Goal: Task Accomplishment & Management: Manage account settings

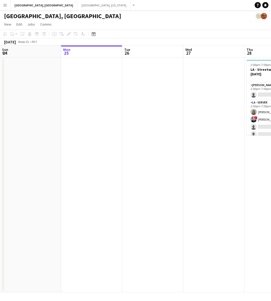
scroll to position [19, 0]
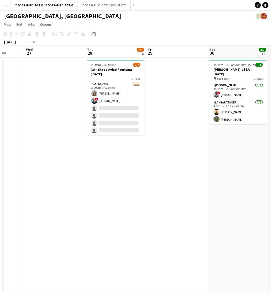
drag, startPoint x: 103, startPoint y: 171, endPoint x: 268, endPoint y: 120, distance: 173.2
click at [271, 120] on html "Menu Boards Boards Boards All jobs Status Workforce Workforce My Workforce Recr…" at bounding box center [135, 150] width 271 height 301
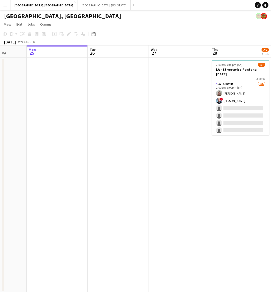
drag, startPoint x: 99, startPoint y: 156, endPoint x: 119, endPoint y: 146, distance: 22.6
click at [119, 146] on app-calendar-viewport "Fri 22 9/10 1 Job Sat 23 6/6 1 Job Sun 24 Mon 25 Tue 26 Wed 27 Thu 28 2/7 1 Job…" at bounding box center [135, 169] width 271 height 247
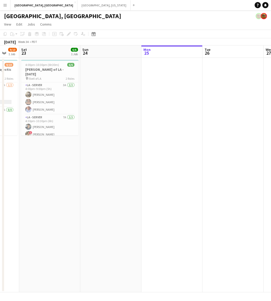
drag, startPoint x: 84, startPoint y: 138, endPoint x: 154, endPoint y: 105, distance: 77.9
click at [160, 104] on app-calendar-viewport "Thu 21 Fri 22 9/10 1 Job Sat 23 6/6 1 Job Sun 24 Mon 25 Tue 26 Wed 27 Thu 28 2/…" at bounding box center [135, 169] width 271 height 247
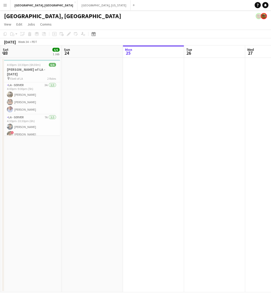
drag, startPoint x: 105, startPoint y: 116, endPoint x: 116, endPoint y: 112, distance: 11.7
click at [116, 112] on app-calendar-viewport "Thu 21 13/13 2 Jobs Fri 22 9/10 1 Job Sat 23 6/6 1 Job Sun 24 Mon 25 Tue 26 Wed…" at bounding box center [135, 169] width 271 height 247
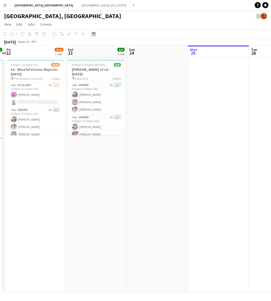
drag, startPoint x: 127, startPoint y: 95, endPoint x: 204, endPoint y: 65, distance: 82.2
click at [207, 64] on app-calendar-viewport "Wed 20 Thu 21 13/13 2 Jobs Fri 22 9/10 1 Job Sat 23 6/6 1 Job Sun 24 Mon 25 Tue…" at bounding box center [135, 169] width 271 height 247
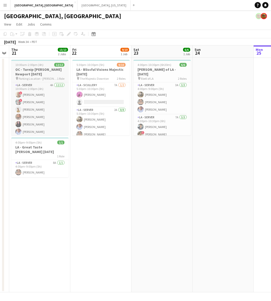
click at [35, 76] on h3 "OC - Turnip [PERSON_NAME] Newport [DATE]" at bounding box center [39, 71] width 57 height 9
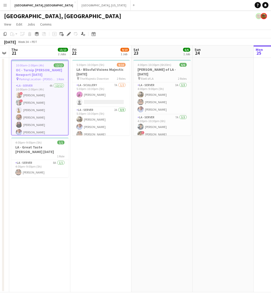
drag, startPoint x: 236, startPoint y: 146, endPoint x: 143, endPoint y: 162, distance: 93.4
click at [148, 161] on app-calendar-viewport "Tue 19 Wed 20 Thu 21 13/13 2 Jobs Fri 22 9/10 1 Job Sat 23 6/6 1 Job Sun 24 Mon…" at bounding box center [135, 169] width 271 height 247
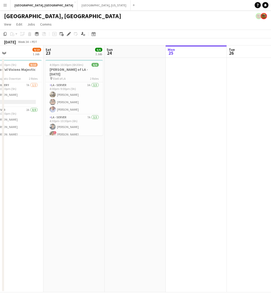
drag, startPoint x: 236, startPoint y: 146, endPoint x: 60, endPoint y: 197, distance: 183.1
click at [60, 197] on app-calendar-viewport "Tue 19 Wed 20 Thu 21 13/13 2 Jobs Fri 22 9/10 1 Job Sat 23 6/6 1 Job Sun 24 Mon…" at bounding box center [135, 169] width 271 height 247
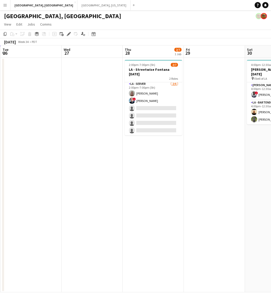
drag, startPoint x: 182, startPoint y: 164, endPoint x: 81, endPoint y: 193, distance: 105.4
click at [82, 192] on app-calendar-viewport "Sat 23 6/6 1 Job Sun 24 Mon 25 Tue 26 Wed 27 Thu 28 2/7 1 Job Fri 29 Sat 30 3/3…" at bounding box center [135, 169] width 271 height 247
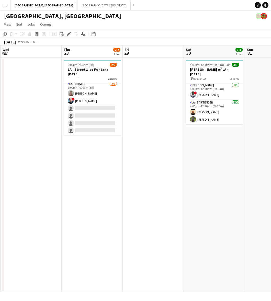
scroll to position [0, 191]
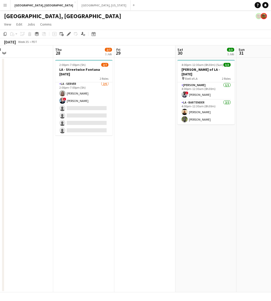
click at [90, 158] on app-date-cell "2:00pm-7:00pm (5h) 2/[GEOGRAPHIC_DATA] Fontana [DATE] 2 Roles [PERSON_NAME] 2I …" at bounding box center [83, 175] width 61 height 235
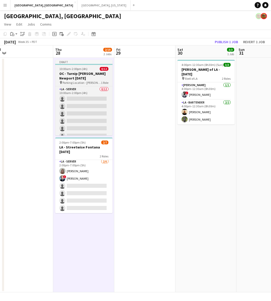
click at [69, 70] on span "10:00am-2:00pm (4h)" at bounding box center [73, 69] width 28 height 4
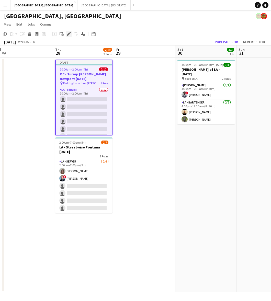
click at [68, 32] on icon "Edit" at bounding box center [69, 34] width 4 height 4
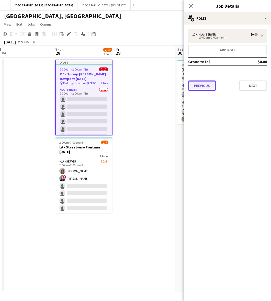
click at [200, 82] on button "Previous" at bounding box center [202, 86] width 28 height 10
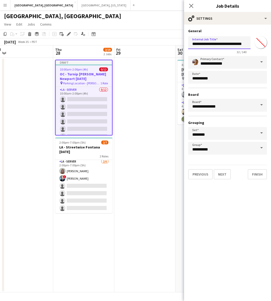
scroll to position [0, 3]
drag, startPoint x: 222, startPoint y: 43, endPoint x: 271, endPoint y: 54, distance: 50.1
click at [271, 54] on html "Menu Boards Boards Boards All jobs Status Workforce Workforce My Workforce Recr…" at bounding box center [135, 150] width 271 height 301
type input "**********"
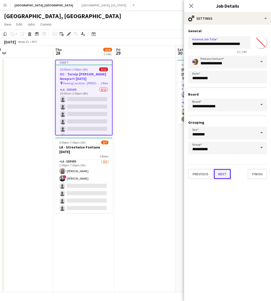
click at [222, 170] on button "Next" at bounding box center [222, 174] width 17 height 10
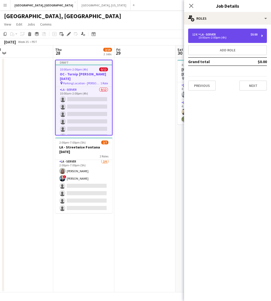
click at [205, 31] on div "12 x LA - Server $0.00 10:00am-2:00pm (4h)" at bounding box center [227, 36] width 79 height 14
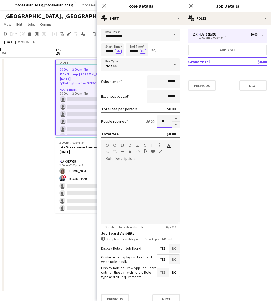
drag, startPoint x: 161, startPoint y: 120, endPoint x: 155, endPoint y: 120, distance: 5.9
click at [158, 120] on input "**" at bounding box center [165, 121] width 14 height 13
type input "*"
click at [132, 194] on div at bounding box center [140, 193] width 79 height 61
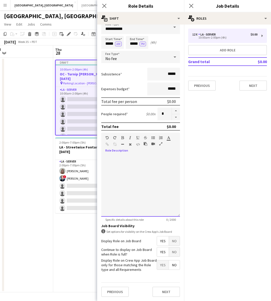
scroll to position [11, 0]
click at [161, 293] on button "Next" at bounding box center [166, 292] width 28 height 10
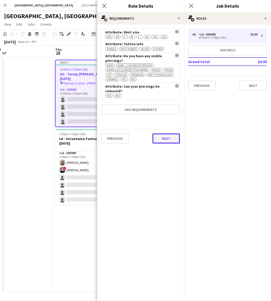
click at [161, 142] on div "Previous Next" at bounding box center [140, 138] width 79 height 19
click at [175, 133] on button "Next" at bounding box center [166, 138] width 28 height 10
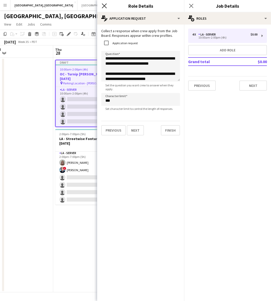
click at [103, 6] on icon "Close pop-in" at bounding box center [104, 5] width 5 height 5
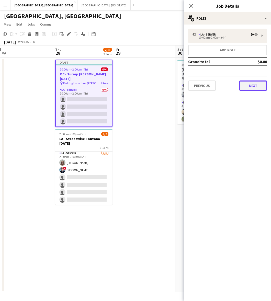
click at [248, 81] on button "Next" at bounding box center [253, 86] width 28 height 10
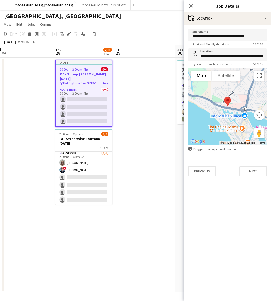
click at [227, 59] on input "**********" at bounding box center [227, 54] width 79 height 13
paste input
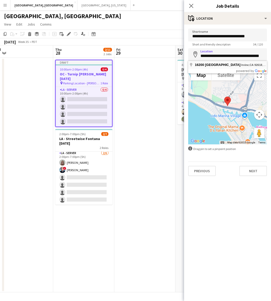
type input "**********"
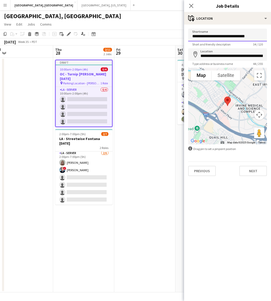
click at [223, 37] on input "**********" at bounding box center [227, 35] width 79 height 13
type input "*"
type input "**********"
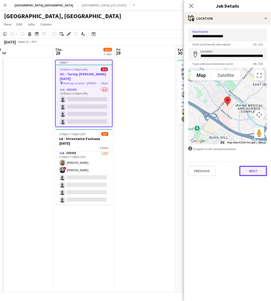
click at [253, 168] on button "Next" at bounding box center [253, 171] width 28 height 10
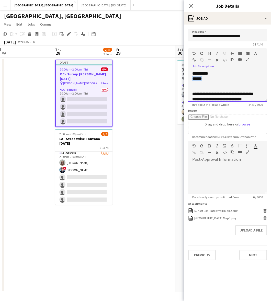
drag, startPoint x: 206, startPoint y: 79, endPoint x: 189, endPoint y: 78, distance: 17.6
click at [189, 78] on div "**********" at bounding box center [227, 86] width 79 height 31
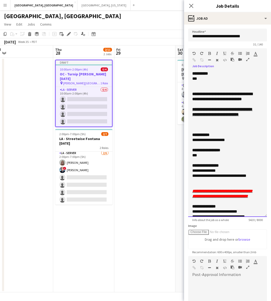
drag, startPoint x: 263, startPoint y: 99, endPoint x: 262, endPoint y: 260, distance: 161.4
click at [262, 266] on form "**********" at bounding box center [227, 202] width 87 height 347
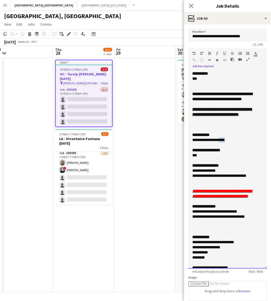
drag, startPoint x: 231, startPoint y: 150, endPoint x: 223, endPoint y: 151, distance: 8.2
click at [223, 143] on div "**********" at bounding box center [222, 140] width 61 height 5
drag, startPoint x: 210, startPoint y: 189, endPoint x: 187, endPoint y: 183, distance: 23.9
click at [187, 183] on form "**********" at bounding box center [227, 228] width 87 height 399
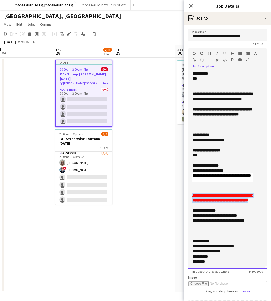
drag, startPoint x: 216, startPoint y: 216, endPoint x: 191, endPoint y: 206, distance: 27.2
click at [191, 206] on div "**********" at bounding box center [227, 170] width 79 height 198
click at [201, 188] on div at bounding box center [222, 185] width 61 height 5
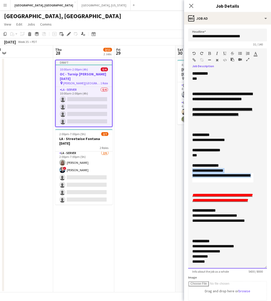
drag, startPoint x: 205, startPoint y: 192, endPoint x: 189, endPoint y: 182, distance: 18.7
click at [189, 182] on div "**********" at bounding box center [227, 170] width 79 height 198
copy div "**********"
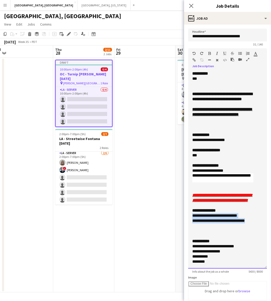
drag, startPoint x: 198, startPoint y: 238, endPoint x: 190, endPoint y: 232, distance: 9.7
click at [190, 232] on div "**********" at bounding box center [227, 170] width 79 height 198
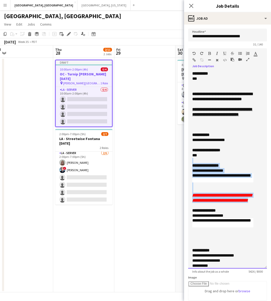
drag, startPoint x: 216, startPoint y: 214, endPoint x: 186, endPoint y: 173, distance: 51.2
click at [186, 173] on form "**********" at bounding box center [227, 228] width 87 height 399
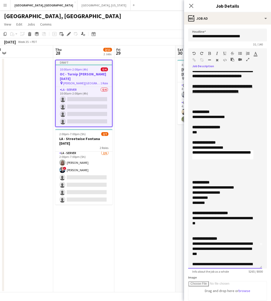
scroll to position [32, 0]
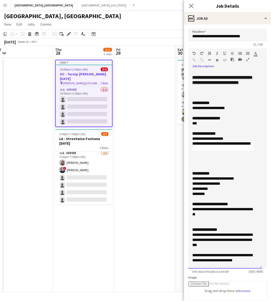
click at [220, 171] on div at bounding box center [222, 168] width 61 height 5
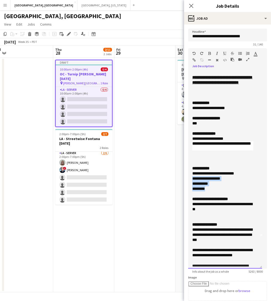
drag, startPoint x: 213, startPoint y: 197, endPoint x: 192, endPoint y: 189, distance: 22.7
click at [192, 189] on div "**********" at bounding box center [225, 170] width 74 height 198
click at [200, 186] on div "**********" at bounding box center [222, 183] width 61 height 5
drag, startPoint x: 223, startPoint y: 189, endPoint x: 215, endPoint y: 189, distance: 7.9
click at [215, 181] on div "**********" at bounding box center [222, 178] width 61 height 5
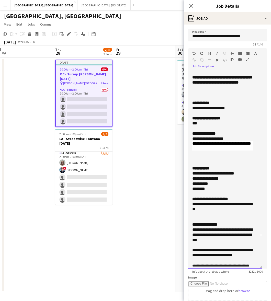
click at [209, 192] on div "********" at bounding box center [222, 188] width 61 height 5
drag, startPoint x: 208, startPoint y: 220, endPoint x: 187, endPoint y: 216, distance: 20.9
click at [187, 216] on form "**********" at bounding box center [227, 228] width 87 height 399
click at [197, 212] on div "**********" at bounding box center [222, 207] width 61 height 10
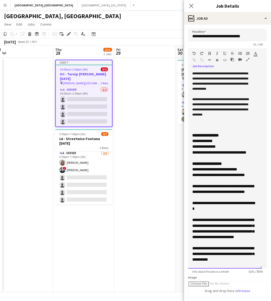
scroll to position [384, 0]
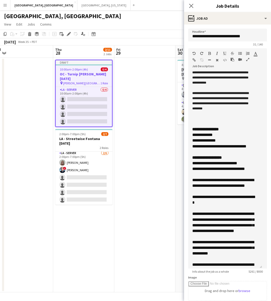
drag, startPoint x: 187, startPoint y: 158, endPoint x: 222, endPoint y: 247, distance: 96.1
click at [222, 247] on form "**********" at bounding box center [227, 228] width 87 height 399
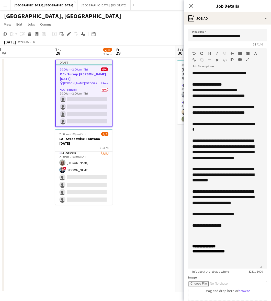
scroll to position [447, 0]
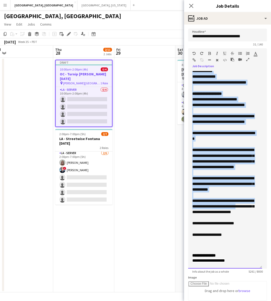
drag, startPoint x: 192, startPoint y: 95, endPoint x: 248, endPoint y: 252, distance: 166.7
click at [248, 243] on span "**********" at bounding box center [222, 153] width 61 height 180
click at [218, 141] on span "**********" at bounding box center [223, 135] width 63 height 9
click at [207, 85] on p "**********" at bounding box center [222, 83] width 61 height 6
click at [207, 91] on p at bounding box center [222, 88] width 61 height 6
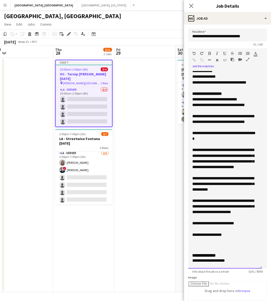
click at [212, 114] on p at bounding box center [222, 111] width 61 height 6
drag, startPoint x: 205, startPoint y: 112, endPoint x: 185, endPoint y: 88, distance: 31.0
click at [182, 86] on body "Menu Boards Boards Boards All jobs Status Workforce Workforce My Workforce Recr…" at bounding box center [135, 150] width 271 height 301
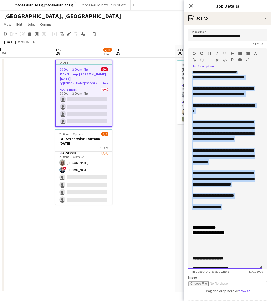
drag, startPoint x: 192, startPoint y: 96, endPoint x: 243, endPoint y: 254, distance: 165.3
click at [243, 254] on div "**********" at bounding box center [225, 170] width 74 height 198
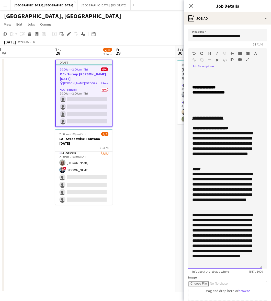
click at [198, 74] on p at bounding box center [222, 72] width 61 height 6
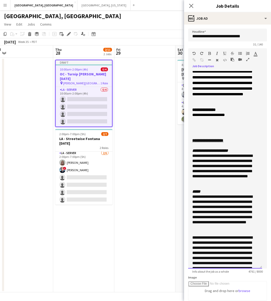
click at [219, 123] on div at bounding box center [222, 120] width 61 height 5
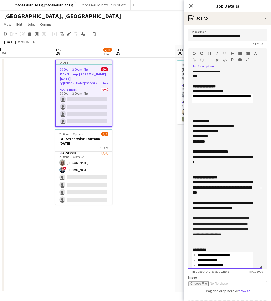
scroll to position [0, 0]
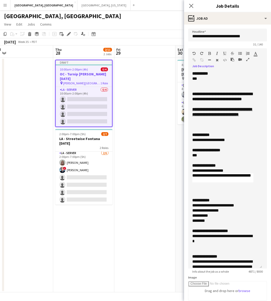
click at [137, 92] on app-date-cell at bounding box center [144, 175] width 61 height 235
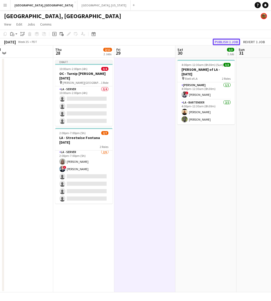
click at [219, 41] on button "Publish 1 job" at bounding box center [226, 42] width 27 height 7
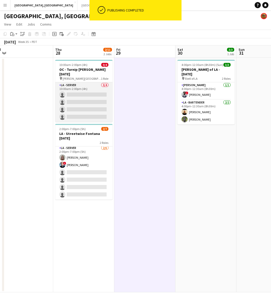
click at [96, 86] on app-card-role "LA - Server 0/4 10:00am-2:00pm (4h) single-neutral-actions single-neutral-actio…" at bounding box center [83, 102] width 57 height 40
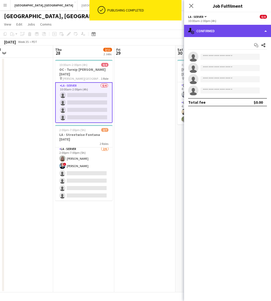
click at [240, 32] on div "single-neutral-actions-check-2 Confirmed" at bounding box center [227, 31] width 87 height 12
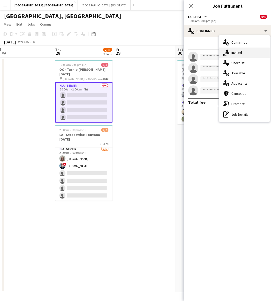
click at [241, 56] on div "single-neutral-actions-share-1 Invited" at bounding box center [244, 53] width 51 height 10
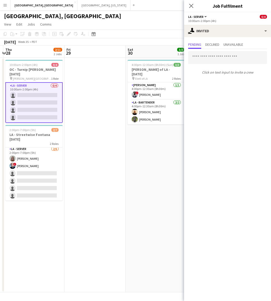
scroll to position [0, 130]
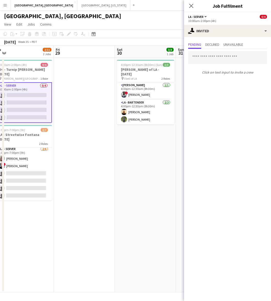
drag, startPoint x: 142, startPoint y: 125, endPoint x: 101, endPoint y: 138, distance: 43.1
click at [101, 138] on app-calendar-viewport "Tue 26 Wed 27 Thu 28 2/11 2 Jobs Fri 29 Sat 30 3/3 1 Job Sun 31 Mon 1 Tue 2 Wed…" at bounding box center [135, 169] width 271 height 247
click at [232, 60] on input "text" at bounding box center [227, 57] width 79 height 13
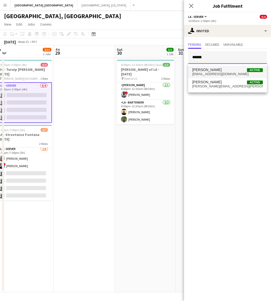
type input "******"
click at [216, 73] on span "[EMAIL_ADDRESS][DOMAIN_NAME]" at bounding box center [227, 74] width 71 height 4
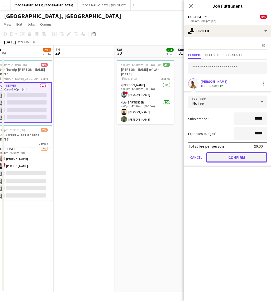
click at [251, 157] on button "Confirm" at bounding box center [236, 157] width 61 height 10
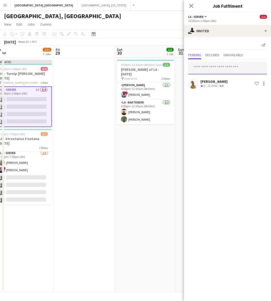
click at [211, 64] on input "text" at bounding box center [227, 68] width 79 height 13
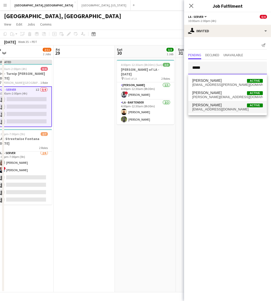
type input "*****"
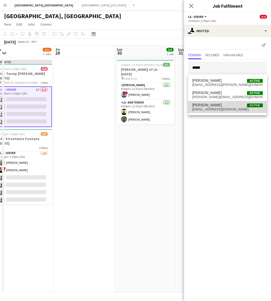
click at [209, 107] on span "[EMAIL_ADDRESS][DOMAIN_NAME]" at bounding box center [227, 109] width 71 height 4
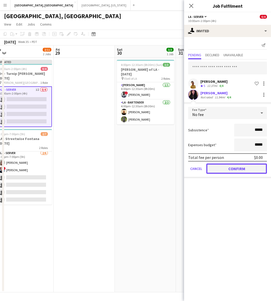
click at [228, 170] on button "Confirm" at bounding box center [236, 169] width 61 height 10
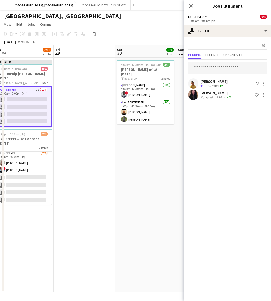
click at [200, 67] on input "text" at bounding box center [227, 68] width 79 height 13
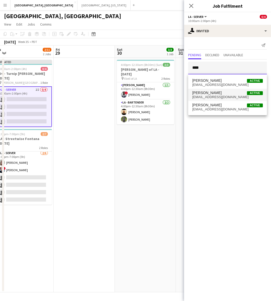
type input "****"
click at [210, 95] on span "[PERSON_NAME] Active [EMAIL_ADDRESS][DOMAIN_NAME]" at bounding box center [227, 95] width 71 height 8
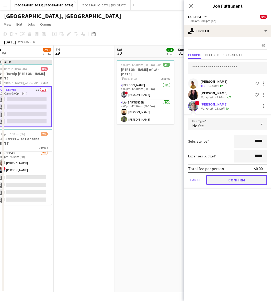
click at [232, 181] on button "Confirm" at bounding box center [236, 180] width 61 height 10
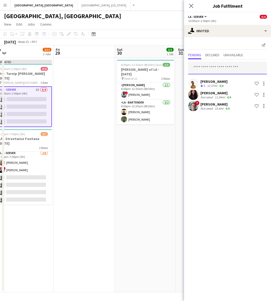
click at [217, 65] on input "text" at bounding box center [227, 68] width 79 height 13
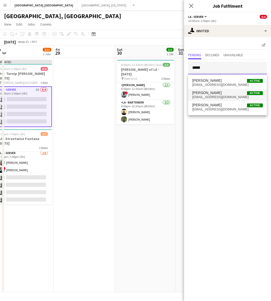
type input "*****"
click at [222, 96] on span "[EMAIL_ADDRESS][DOMAIN_NAME]" at bounding box center [227, 97] width 71 height 4
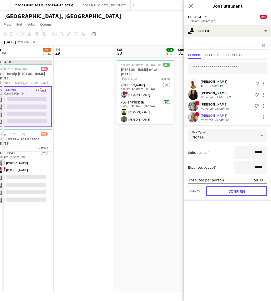
click at [229, 187] on button "Confirm" at bounding box center [236, 191] width 61 height 10
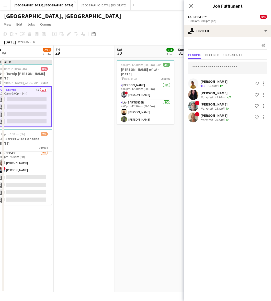
click at [159, 173] on app-date-cell "4:00pm-12:30am (8h30m) (Sun) 3/3 [PERSON_NAME] of LA - [DATE] pin Ebell of LA 2…" at bounding box center [145, 175] width 61 height 235
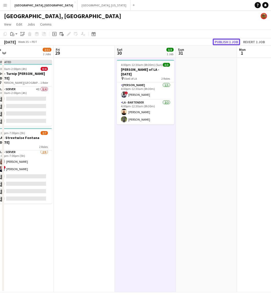
click at [227, 43] on button "Publish 1 job" at bounding box center [226, 42] width 27 height 7
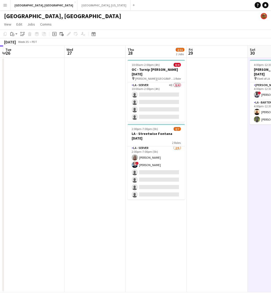
drag, startPoint x: 78, startPoint y: 194, endPoint x: 211, endPoint y: 164, distance: 136.4
click at [211, 164] on app-calendar-viewport "Sun 24 Mon 25 Tue 26 Wed 27 Thu 28 2/11 2 Jobs Fri 29 Sat 30 3/3 1 Job Sun 31 M…" at bounding box center [135, 169] width 271 height 247
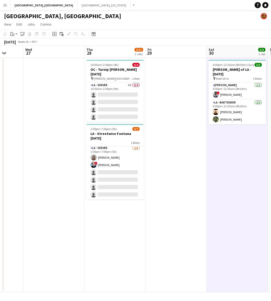
drag, startPoint x: 68, startPoint y: 173, endPoint x: 210, endPoint y: 127, distance: 149.1
click at [205, 129] on app-calendar-viewport "Sun 24 Mon 25 Tue 26 Wed 27 Thu 28 2/11 2 Jobs Fri 29 Sat 30 3/3 1 Job Sun 31 M…" at bounding box center [135, 169] width 271 height 247
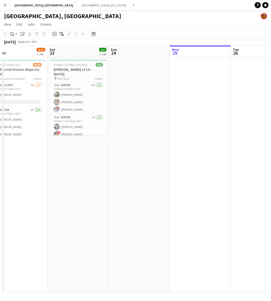
scroll to position [0, 135]
drag, startPoint x: 86, startPoint y: 132, endPoint x: 178, endPoint y: 108, distance: 94.6
click at [178, 108] on app-calendar-viewport "Wed 20 Thu 21 13/13 2 Jobs Fri 22 9/10 1 Job Sat 23 6/6 1 Job Sun 24 Mon 25 Tue…" at bounding box center [135, 169] width 271 height 247
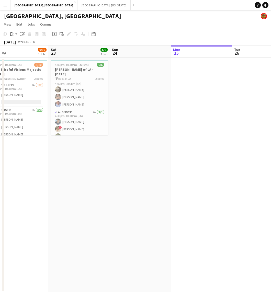
scroll to position [7, 0]
click at [4, 3] on button "Menu" at bounding box center [5, 5] width 10 height 10
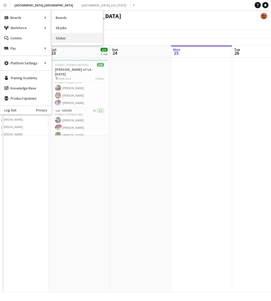
click at [67, 38] on link "Status" at bounding box center [77, 38] width 51 height 10
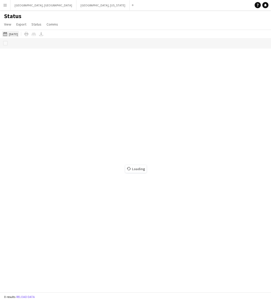
click at [16, 33] on button "This Week [DATE]" at bounding box center [10, 34] width 17 height 6
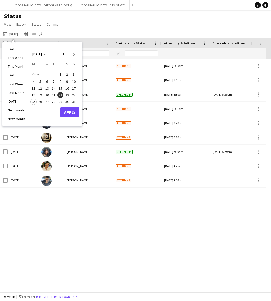
click at [66, 94] on span "23" at bounding box center [67, 95] width 6 height 6
click at [72, 112] on button "Apply" at bounding box center [69, 112] width 19 height 10
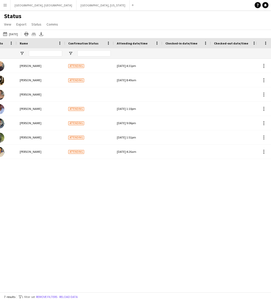
click at [152, 228] on div "[DATE] [PERSON_NAME] Attending [DATE] 4:31pm [DATE] 8:11pm Confirmed [DATE] [PE…" at bounding box center [128, 173] width 256 height 229
click at [20, 2] on button "[GEOGRAPHIC_DATA], [GEOGRAPHIC_DATA] Close" at bounding box center [43, 5] width 66 height 10
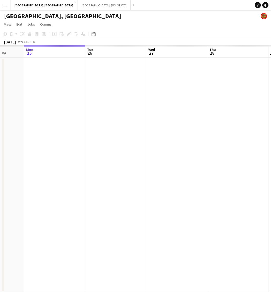
drag, startPoint x: 112, startPoint y: 163, endPoint x: 101, endPoint y: 166, distance: 11.4
click at [101, 166] on app-calendar-viewport "Fri 22 Sat 23 Sun 24 Mon 25 Tue 26 Wed 27 Thu 28 Fri 29 Sat 30 Sun 31" at bounding box center [135, 169] width 271 height 247
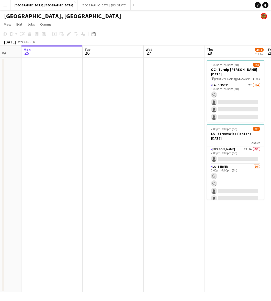
drag, startPoint x: 157, startPoint y: 155, endPoint x: 34, endPoint y: 187, distance: 127.3
click at [34, 187] on app-calendar-viewport "Fri 22 9/10 1 Job Sat 23 6/6 1 Job Sun 24 Mon 25 Tue 26 Wed 27 Thu 28 3/11 2 Jo…" at bounding box center [135, 169] width 271 height 247
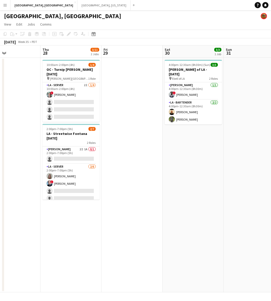
drag, startPoint x: 219, startPoint y: 136, endPoint x: 167, endPoint y: 152, distance: 54.4
click at [174, 150] on app-calendar-viewport "Sun 24 Mon 25 Tue 26 Wed 27 Thu 28 3/11 2 Jobs Fri 29 Sat 30 3/3 1 Job Sun 31 M…" at bounding box center [135, 169] width 271 height 247
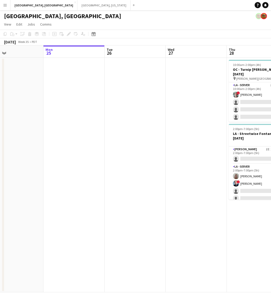
drag, startPoint x: 74, startPoint y: 172, endPoint x: 205, endPoint y: 116, distance: 142.1
click at [265, 106] on app-calendar-viewport "Fri 22 9/10 1 Job Sat 23 6/6 1 Job Sun 24 Mon 25 Tue 26 Wed 27 Thu 28 3/11 2 Jo…" at bounding box center [135, 169] width 271 height 247
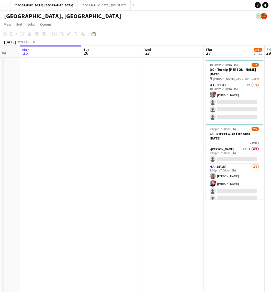
drag, startPoint x: 90, startPoint y: 139, endPoint x: 268, endPoint y: 75, distance: 189.6
click at [268, 75] on app-calendar-viewport "Fri 22 9/10 1 Job Sat 23 6/6 1 Job Sun 24 Mon 25 Tue 26 Wed 27 Thu 28 3/11 2 Jo…" at bounding box center [135, 169] width 271 height 247
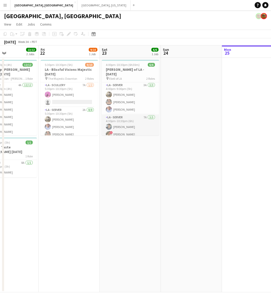
scroll to position [7, 0]
click at [129, 129] on app-card-role "LA - Server 7A [DATE] 4:30pm-10:30pm (6h) [PERSON_NAME] ! [PERSON_NAME] [PERSON…" at bounding box center [130, 124] width 57 height 32
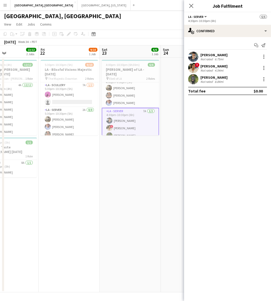
click at [231, 81] on div "[PERSON_NAME] Not rated 8.84mi" at bounding box center [227, 79] width 87 height 10
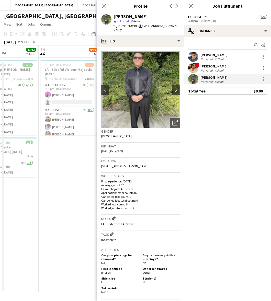
drag, startPoint x: 172, startPoint y: 26, endPoint x: 136, endPoint y: 26, distance: 35.8
click at [136, 26] on app-profile-header "[PERSON_NAME] star Not rated 8.84mi t. [PHONE_NUMBER] | [EMAIL_ADDRESS][DOMAIN_…" at bounding box center [140, 23] width 87 height 23
copy span "[EMAIL_ADDRESS][DOMAIN_NAME]"
click at [265, 77] on div at bounding box center [264, 79] width 6 height 6
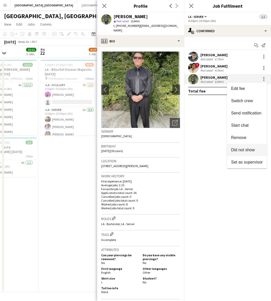
click at [246, 151] on span "Did not show" at bounding box center [243, 150] width 24 height 4
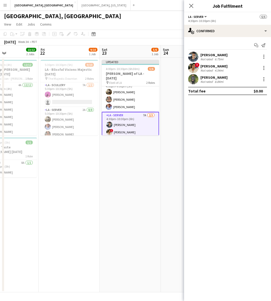
drag, startPoint x: 113, startPoint y: 20, endPoint x: 118, endPoint y: 20, distance: 5.4
click at [113, 20] on app-page-menu "View Day view expanded Day view collapsed Month view Date picker Jump to [DATE]…" at bounding box center [135, 25] width 271 height 10
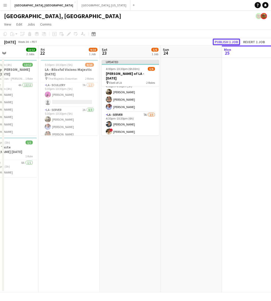
click at [229, 40] on button "Publish 1 job" at bounding box center [226, 42] width 27 height 7
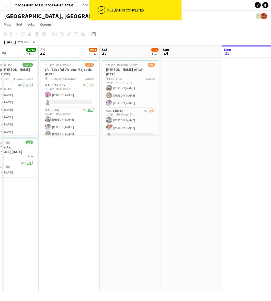
click at [6, 3] on app-icon "Menu" at bounding box center [5, 5] width 4 height 4
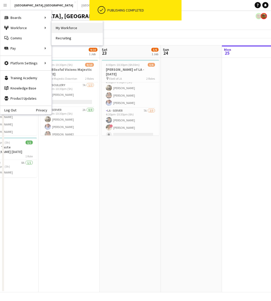
click at [60, 26] on link "My Workforce" at bounding box center [77, 28] width 51 height 10
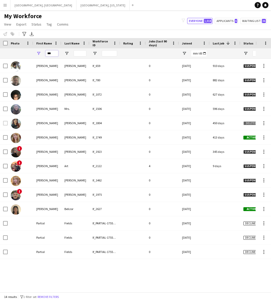
drag, startPoint x: 53, startPoint y: 53, endPoint x: 34, endPoint y: 52, distance: 19.2
click at [35, 52] on div "***" at bounding box center [47, 53] width 28 height 10
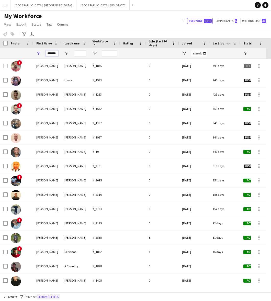
type input "*******"
click at [128, 21] on div "My Workforce View Views Default view New view Update view Delete view Edit name…" at bounding box center [135, 20] width 271 height 17
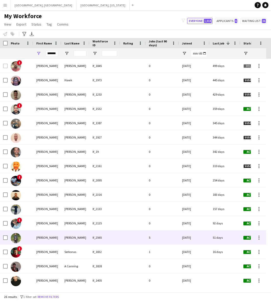
click at [66, 239] on div "[PERSON_NAME]" at bounding box center [75, 238] width 28 height 14
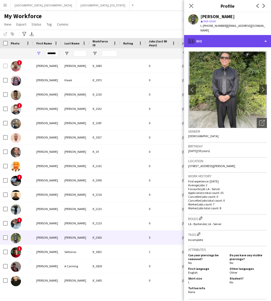
click at [222, 35] on div "profile Bio" at bounding box center [227, 41] width 87 height 12
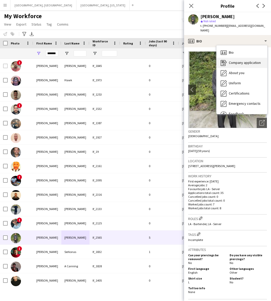
click at [230, 60] on span "Company application" at bounding box center [245, 62] width 32 height 5
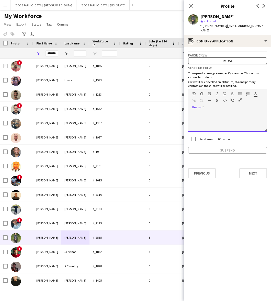
click at [222, 119] on div at bounding box center [227, 121] width 79 height 20
paste div
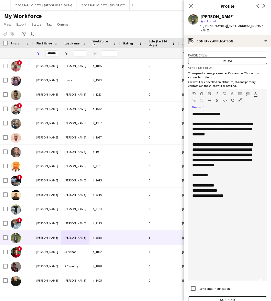
drag, startPoint x: 265, startPoint y: 124, endPoint x: 260, endPoint y: 268, distance: 145.1
click at [260, 270] on div "**********" at bounding box center [225, 196] width 74 height 170
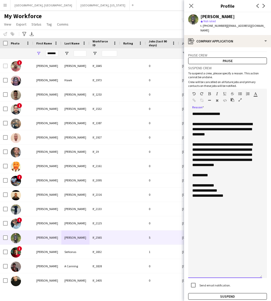
drag, startPoint x: 223, startPoint y: 109, endPoint x: 201, endPoint y: 110, distance: 21.5
click at [201, 111] on div "**********" at bounding box center [225, 113] width 66 height 5
drag, startPoint x: 230, startPoint y: 131, endPoint x: 207, endPoint y: 129, distance: 22.6
click at [207, 129] on div "**********" at bounding box center [225, 129] width 66 height 15
drag, startPoint x: 192, startPoint y: 140, endPoint x: 250, endPoint y: 160, distance: 61.4
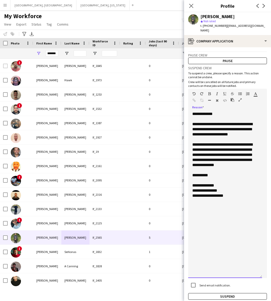
click at [250, 160] on div "**********" at bounding box center [225, 155] width 66 height 26
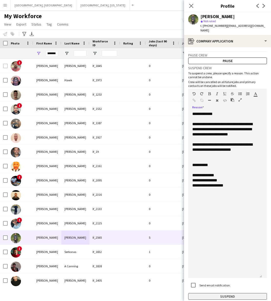
click at [228, 293] on button "Suspend" at bounding box center [227, 296] width 79 height 7
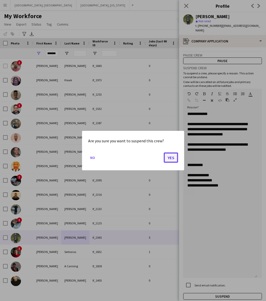
click at [169, 157] on button "Yes" at bounding box center [171, 157] width 14 height 10
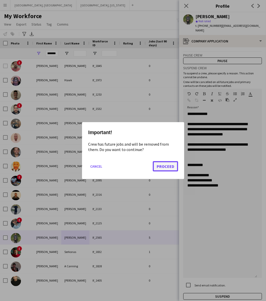
click at [169, 165] on button "Proceed" at bounding box center [165, 166] width 25 height 10
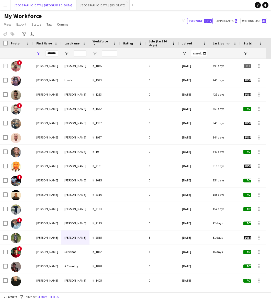
drag, startPoint x: 24, startPoint y: 3, endPoint x: 39, endPoint y: 8, distance: 15.9
click at [24, 3] on button "[GEOGRAPHIC_DATA], [GEOGRAPHIC_DATA] Close" at bounding box center [43, 5] width 66 height 10
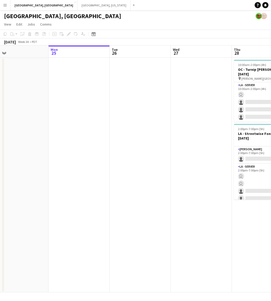
scroll to position [0, 192]
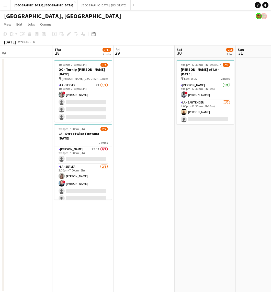
click at [22, 146] on app-calendar-viewport "Sun 24 Mon 25 Tue 26 Wed 27 Thu 28 3/11 2 Jobs Fri 29 Sat 30 2/3 1 Job Sun 31 M…" at bounding box center [135, 169] width 271 height 247
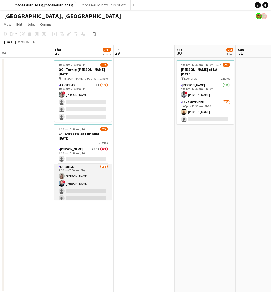
click at [87, 183] on app-card-role "LA - Server [DATE] 2:00pm-7:00pm (5h) [PERSON_NAME] ! [PERSON_NAME] single-neut…" at bounding box center [82, 191] width 57 height 54
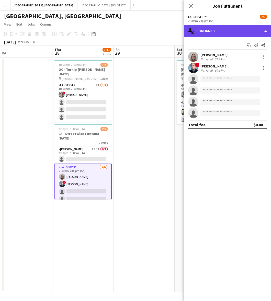
click at [225, 26] on div "single-neutral-actions-check-2 Confirmed" at bounding box center [227, 31] width 87 height 12
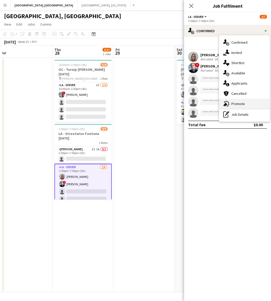
click at [236, 105] on div "advertising-megaphone Promote" at bounding box center [244, 104] width 51 height 10
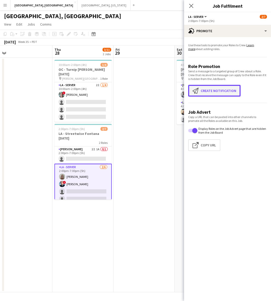
click at [207, 89] on button "Create notification Create notification" at bounding box center [214, 91] width 52 height 12
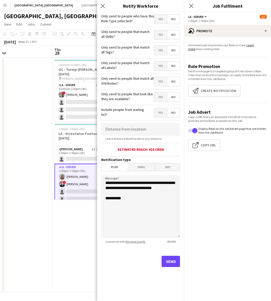
click at [160, 16] on span "Yes" at bounding box center [160, 19] width 13 height 9
click at [170, 262] on button "Send" at bounding box center [171, 261] width 18 height 11
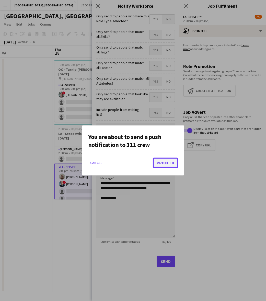
click at [163, 162] on button "Proceed" at bounding box center [165, 163] width 25 height 10
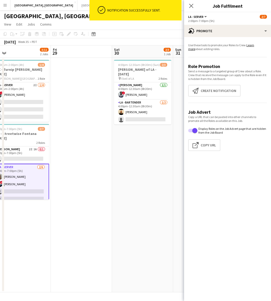
scroll to position [0, 134]
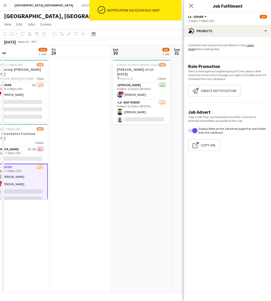
drag, startPoint x: 158, startPoint y: 177, endPoint x: 93, endPoint y: 195, distance: 66.8
click at [93, 195] on app-calendar-viewport "Tue 26 Wed 27 Thu 28 3/11 2 Jobs Fri 29 Sat 30 2/3 1 Job Sun 31 Mon 1 Tue 2 Wed…" at bounding box center [135, 169] width 271 height 247
click at [147, 107] on app-card-role "LA - Bartender [DATE] 4:00pm-12:30am (8h30m) [PERSON_NAME] single-neutral-actio…" at bounding box center [141, 112] width 57 height 25
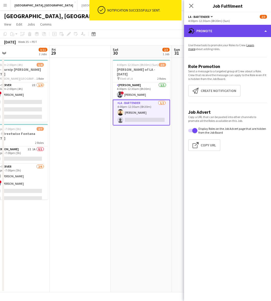
click at [218, 34] on div "advertising-megaphone Promote" at bounding box center [227, 31] width 87 height 12
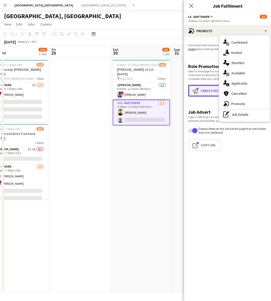
click at [207, 93] on button "Create notification Create notification" at bounding box center [214, 91] width 52 height 12
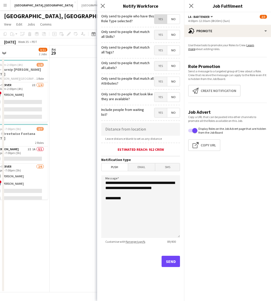
click at [155, 18] on span "Yes" at bounding box center [160, 19] width 13 height 9
click at [169, 264] on button "Send" at bounding box center [171, 261] width 18 height 11
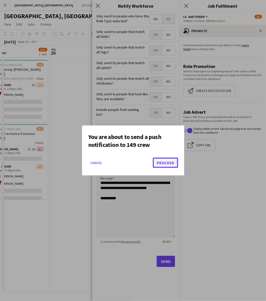
click at [165, 163] on button "Proceed" at bounding box center [165, 163] width 25 height 10
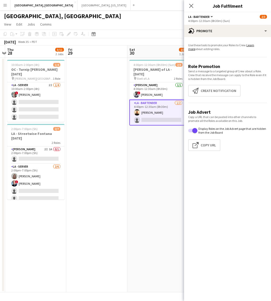
scroll to position [0, 116]
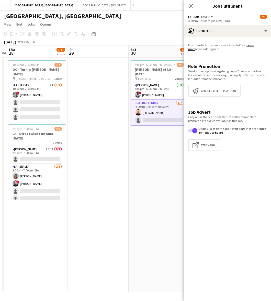
drag, startPoint x: 117, startPoint y: 158, endPoint x: 135, endPoint y: 164, distance: 19.0
click at [135, 164] on app-calendar-viewport "Tue 26 Wed 27 Thu 28 3/11 2 Jobs Fri 29 Sat 30 2/3 1 Job Sun 31 Mon 1 Tue 2 Wed…" at bounding box center [135, 169] width 271 height 247
click at [171, 110] on app-card-role "LA - Bartender 2A [DATE] 4:00pm-12:30am (8h30m) [PERSON_NAME] single-neutral-ac…" at bounding box center [159, 113] width 57 height 26
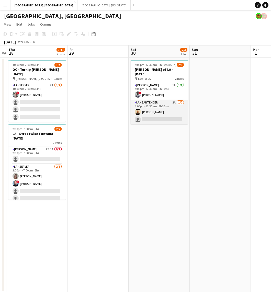
click at [173, 108] on app-card-role "LA - Bartender 2A [DATE] 4:00pm-12:30am (8h30m) [PERSON_NAME] single-neutral-ac…" at bounding box center [159, 112] width 57 height 25
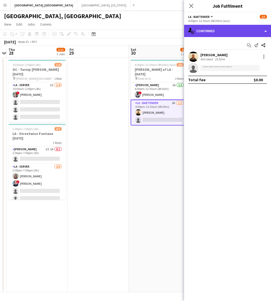
click at [220, 31] on div "single-neutral-actions-check-2 Confirmed" at bounding box center [227, 31] width 87 height 12
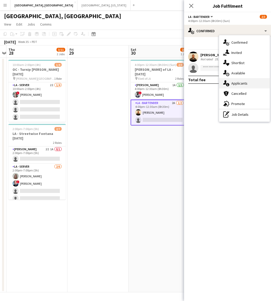
click at [239, 82] on div "single-neutral-actions-information Applicants" at bounding box center [244, 83] width 51 height 10
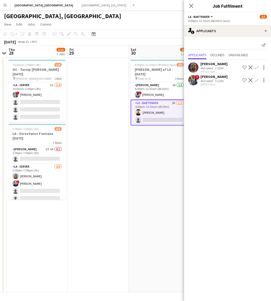
click at [221, 118] on mat-expansion-panel "users2 Applicants Send notification Applicants Declined Unavailable [PERSON_NAM…" at bounding box center [227, 169] width 87 height 264
click at [205, 79] on div "Not rated" at bounding box center [206, 81] width 13 height 4
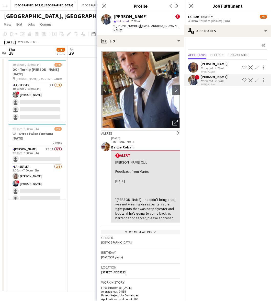
click at [205, 79] on div "Not rated" at bounding box center [206, 81] width 13 height 4
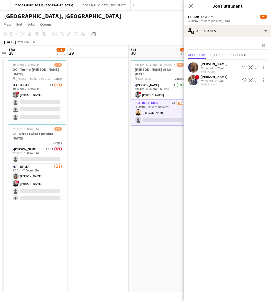
click at [140, 179] on app-date-cell "4:00pm-12:30am (8h30m) (Sun) 2/3 [PERSON_NAME] of LA - [DATE] pin Ebell of LA 2…" at bounding box center [159, 175] width 61 height 235
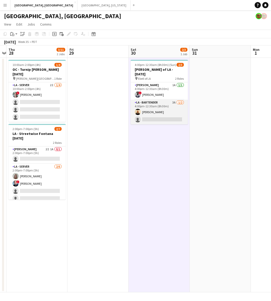
click at [169, 113] on app-card-role "LA - Bartender 3A [DATE] 4:00pm-12:30am (8h30m) [PERSON_NAME] single-neutral-ac…" at bounding box center [159, 112] width 57 height 25
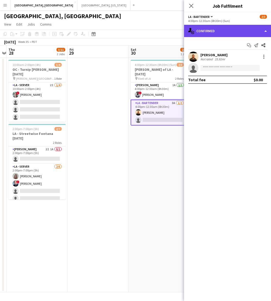
click at [217, 35] on div "single-neutral-actions-check-2 Confirmed" at bounding box center [227, 31] width 87 height 12
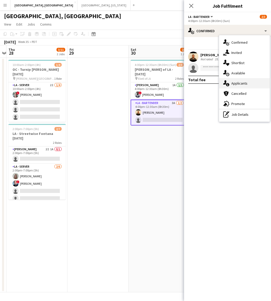
click at [239, 83] on div "single-neutral-actions-information Applicants" at bounding box center [244, 83] width 51 height 10
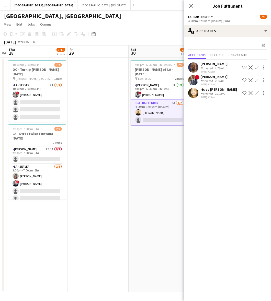
click at [214, 94] on div "10.93mi" at bounding box center [220, 94] width 12 height 4
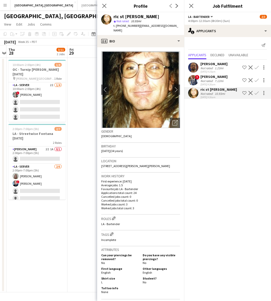
click at [259, 91] on app-icon "Confirm" at bounding box center [257, 93] width 4 height 4
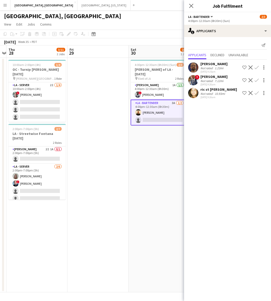
click at [259, 91] on app-icon "Confirm" at bounding box center [257, 93] width 4 height 4
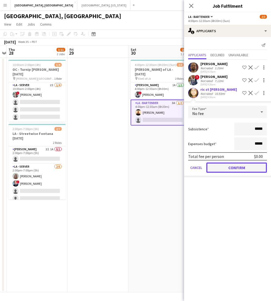
click at [236, 167] on button "Confirm" at bounding box center [236, 168] width 61 height 10
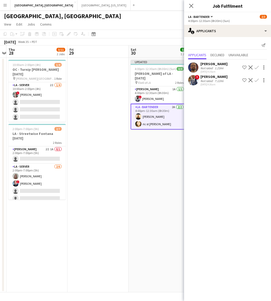
click at [162, 155] on app-date-cell "Updated 4:00pm-12:30am (8h30m) (Sun) 3/3 [PERSON_NAME] of LA - [DATE] pin Ebell…" at bounding box center [159, 175] width 61 height 235
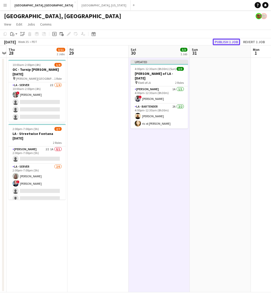
click at [222, 41] on button "Publish 1 job" at bounding box center [226, 42] width 27 height 7
